Goal: Obtain resource: Obtain resource

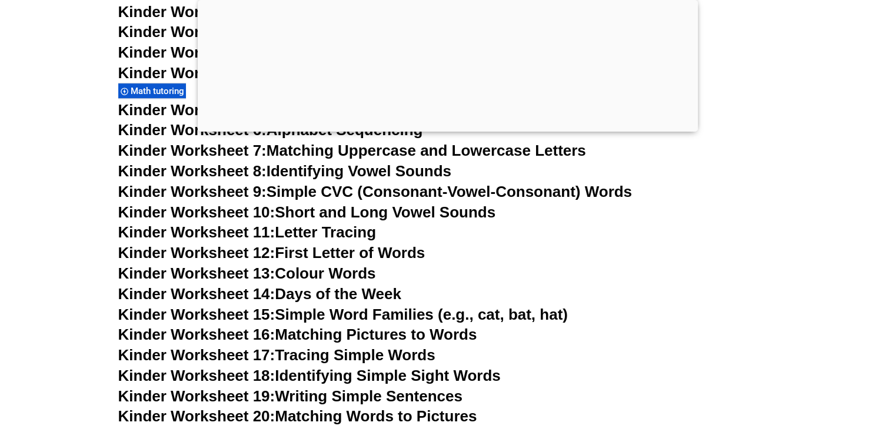
scroll to position [677, 0]
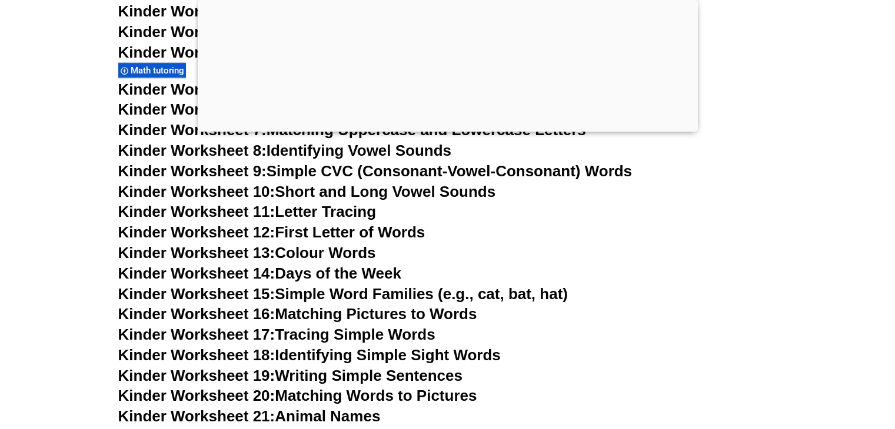
click at [338, 296] on link "Kinder Worksheet 15: Simple Word Families (e.g., cat, bat, hat)" at bounding box center [342, 294] width 449 height 18
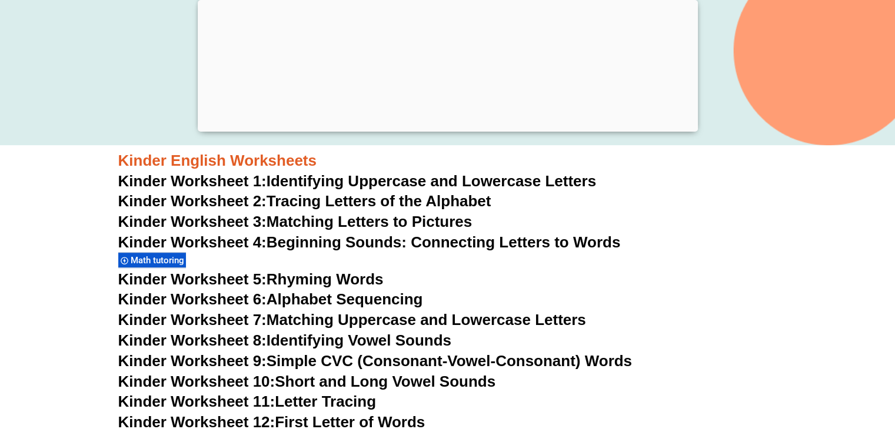
scroll to position [501, 0]
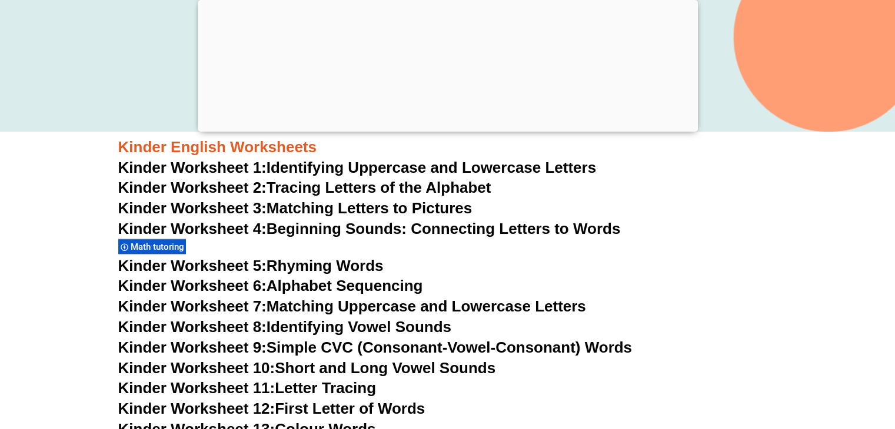
click at [358, 286] on link "Kinder Worksheet 6: Alphabet Sequencing" at bounding box center [270, 286] width 305 height 18
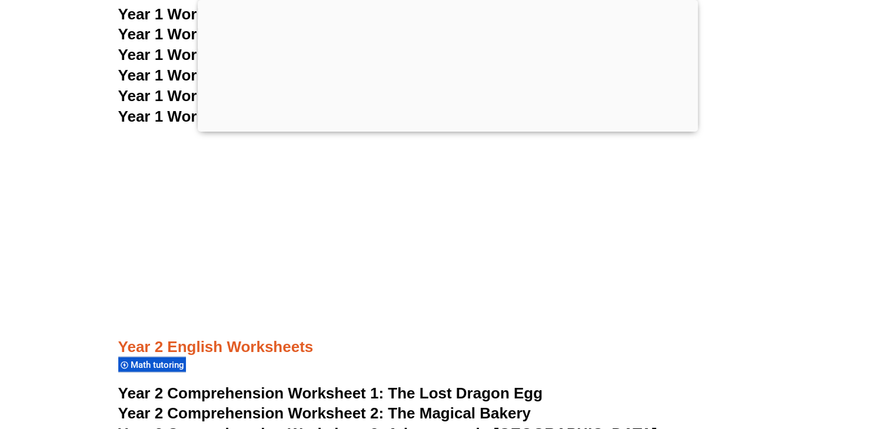
scroll to position [2795, 0]
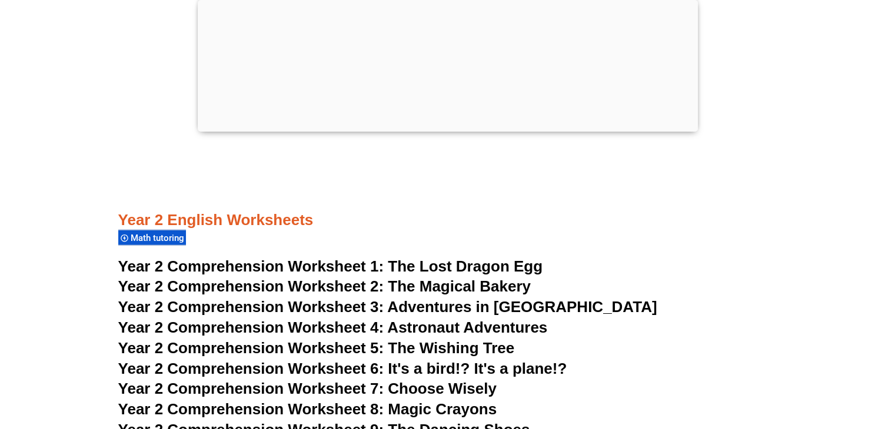
drag, startPoint x: 721, startPoint y: 312, endPoint x: 875, endPoint y: 285, distance: 156.5
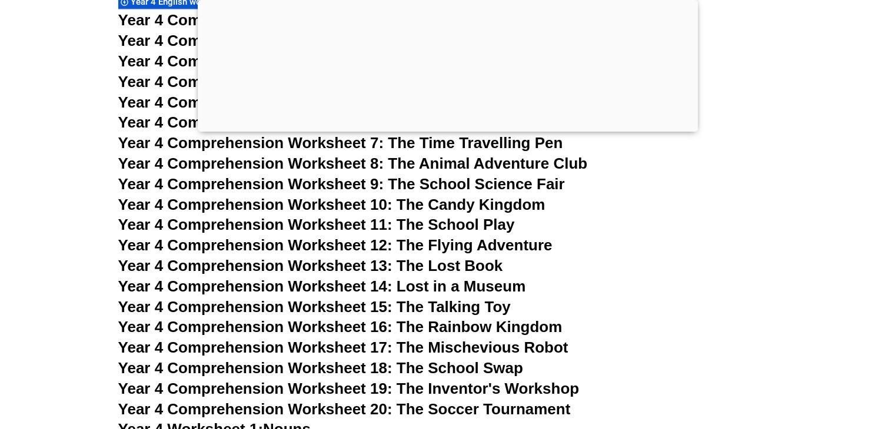
drag, startPoint x: 622, startPoint y: 292, endPoint x: 637, endPoint y: 366, distance: 76.3
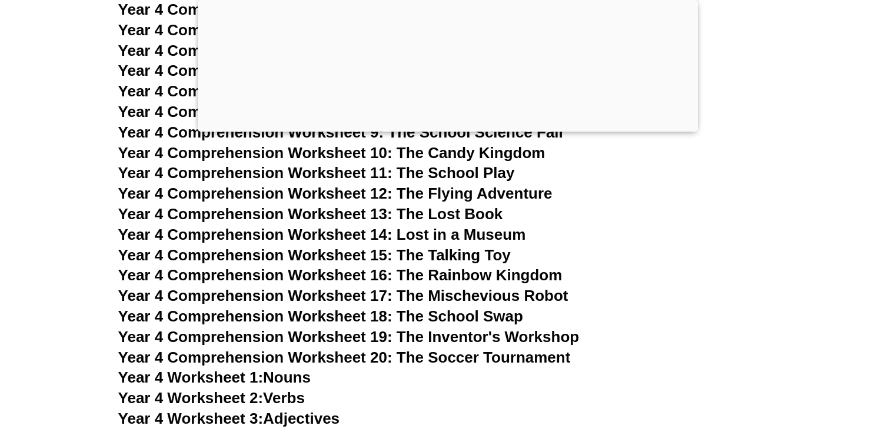
drag, startPoint x: 642, startPoint y: 329, endPoint x: 635, endPoint y: 365, distance: 36.7
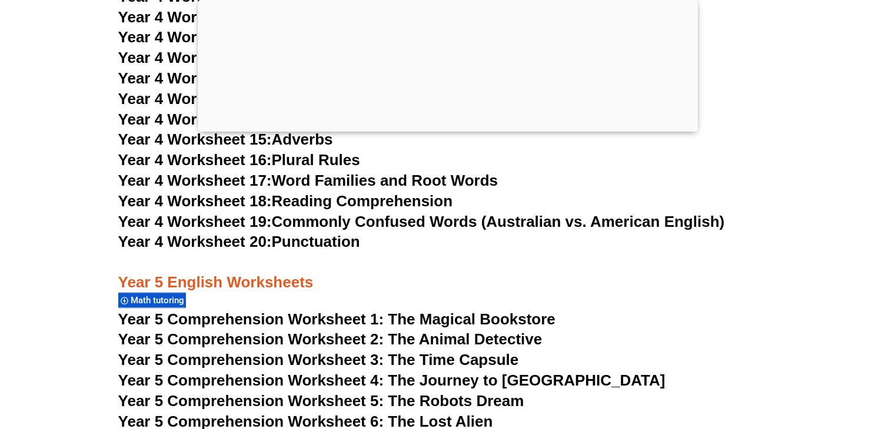
drag, startPoint x: 632, startPoint y: 361, endPoint x: 528, endPoint y: 388, distance: 107.7
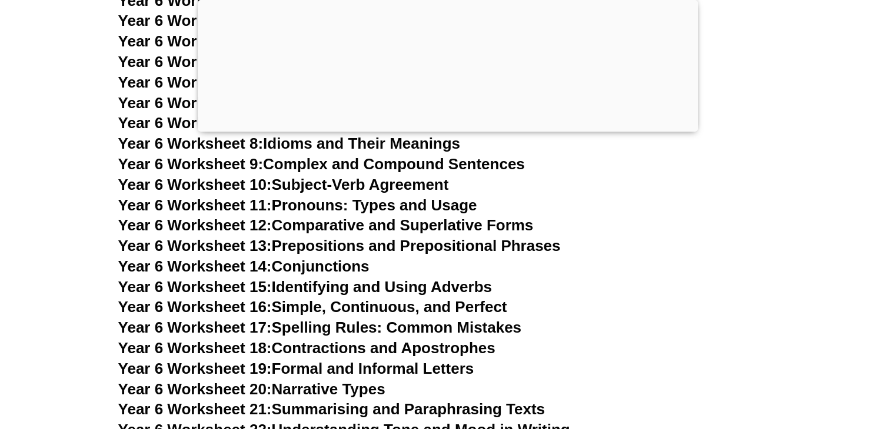
scroll to position [7306, 0]
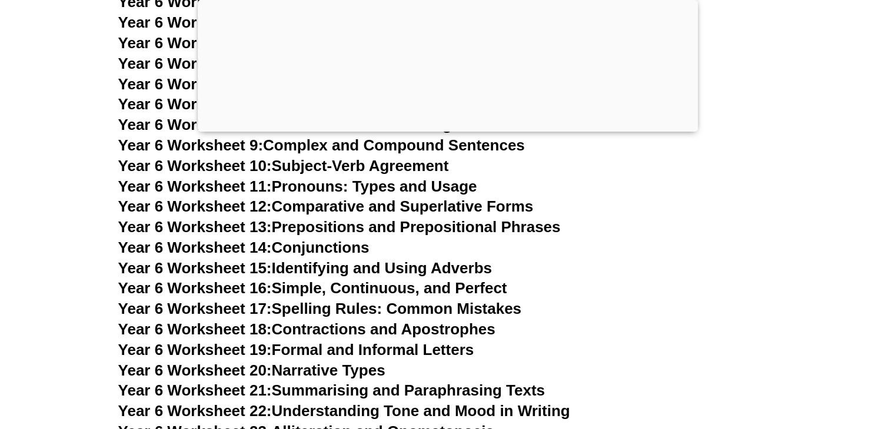
drag, startPoint x: 602, startPoint y: 302, endPoint x: 585, endPoint y: 345, distance: 46.8
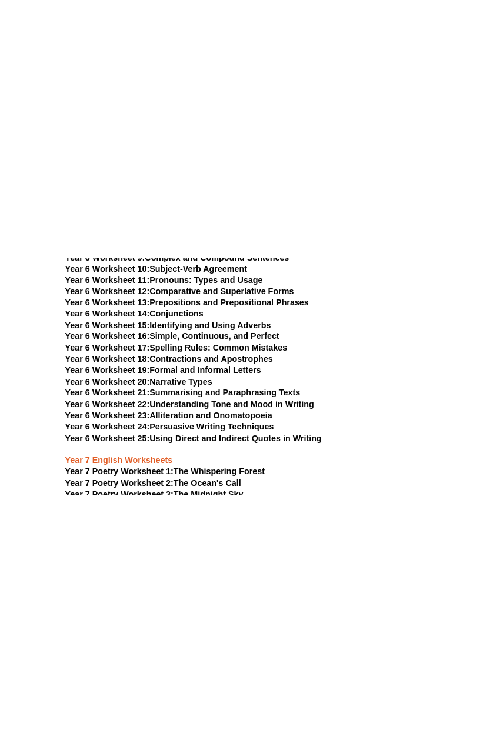
scroll to position [4835, 0]
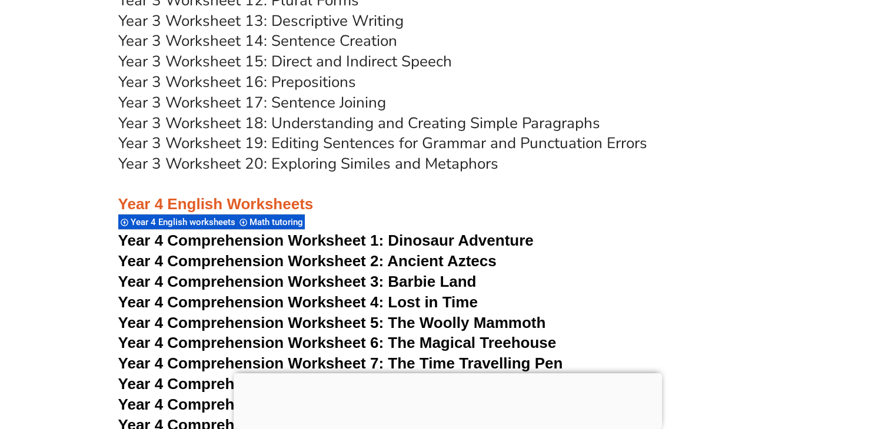
scroll to position [5334, 0]
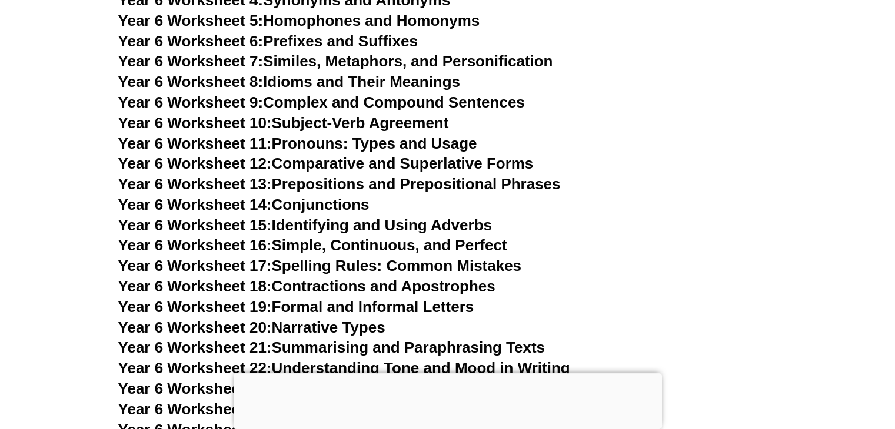
scroll to position [6872, 0]
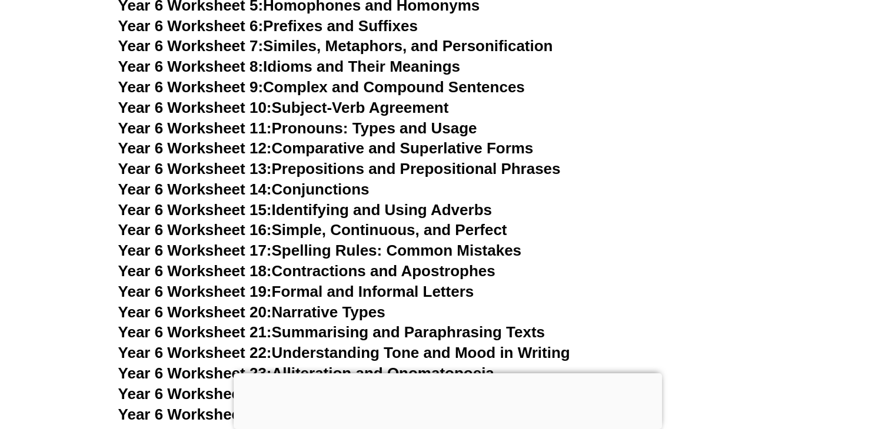
click at [254, 58] on span "Year 6 Worksheet 8:" at bounding box center [190, 67] width 145 height 18
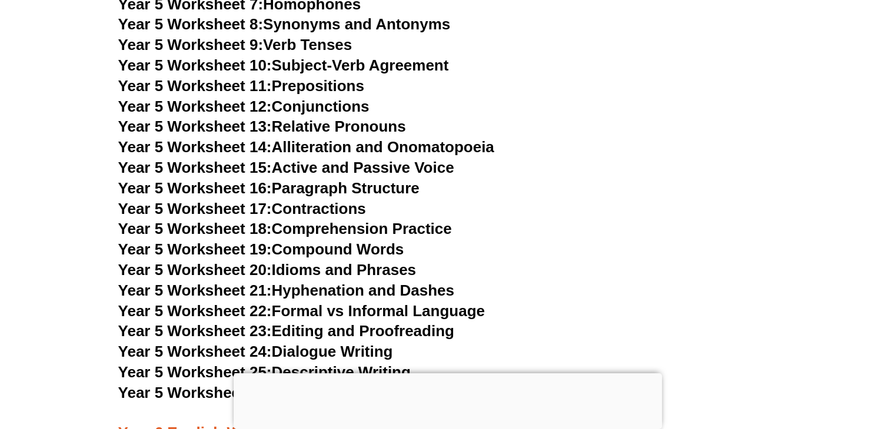
scroll to position [5931, 0]
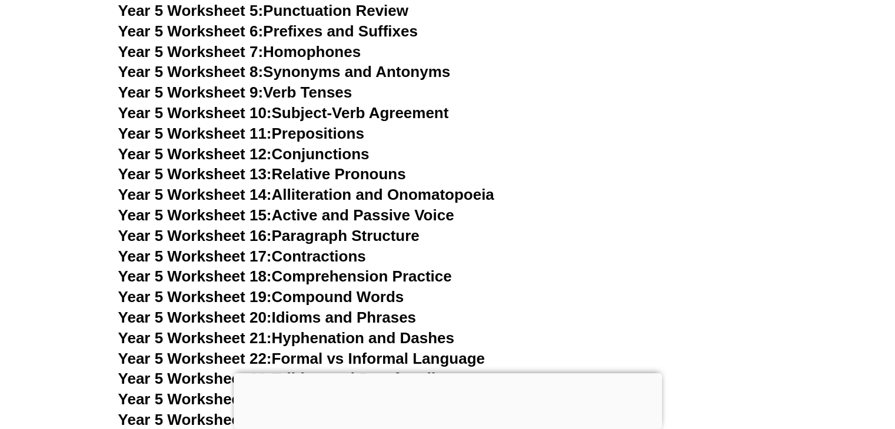
drag, startPoint x: 545, startPoint y: 108, endPoint x: 512, endPoint y: 74, distance: 47.0
click at [251, 49] on span "Year 5 Worksheet 7:" at bounding box center [190, 52] width 145 height 18
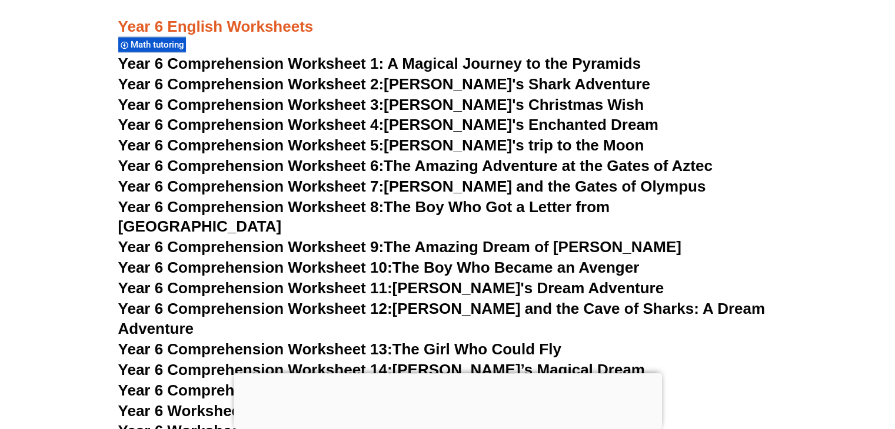
scroll to position [6375, 0]
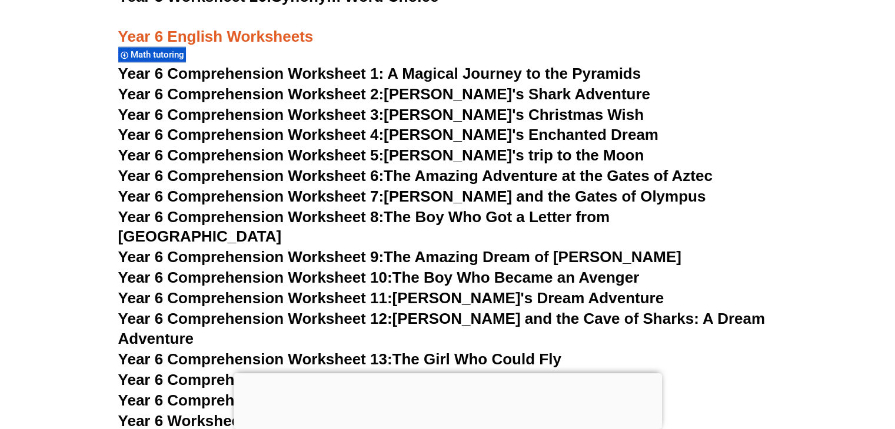
click at [504, 96] on link "Year 6 Comprehension Worksheet 2: [PERSON_NAME]'s Shark Adventure" at bounding box center [384, 94] width 532 height 18
